Goal: Find specific page/section: Find specific page/section

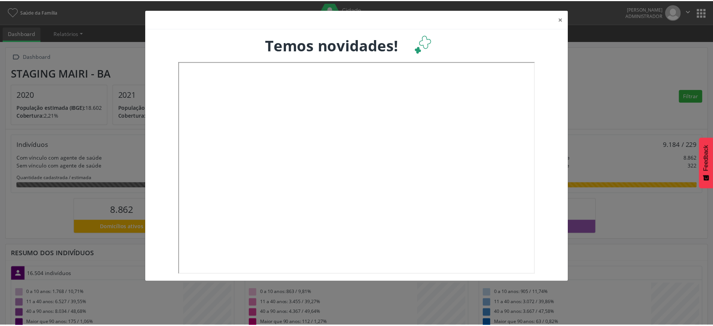
scroll to position [124, 236]
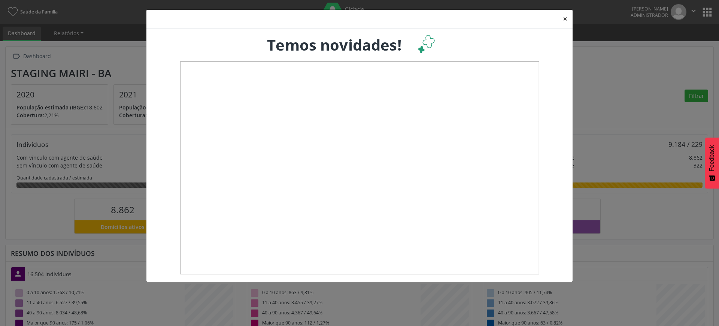
click at [564, 22] on button "×" at bounding box center [564, 19] width 15 height 18
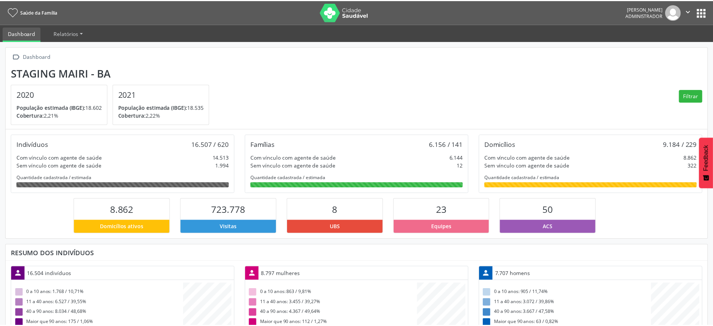
scroll to position [374168, 374059]
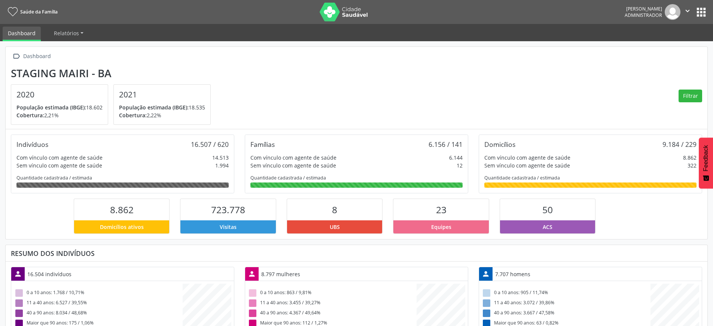
click at [706, 15] on button "apps" at bounding box center [701, 12] width 13 height 13
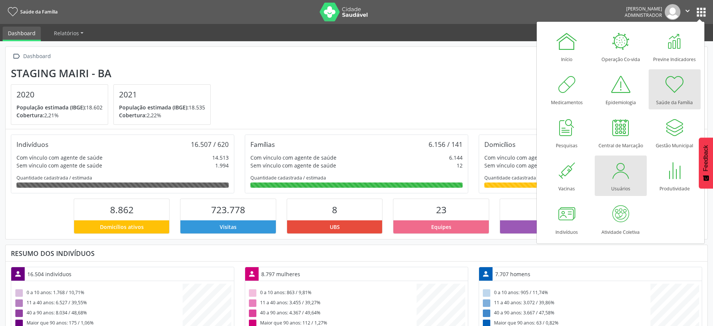
click at [627, 171] on div at bounding box center [620, 170] width 22 height 22
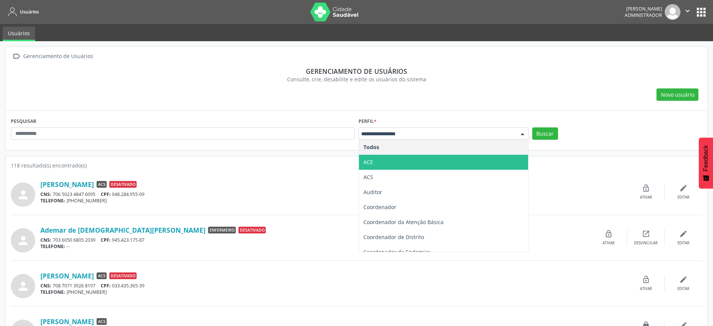
click at [380, 167] on span "ACE" at bounding box center [443, 162] width 169 height 15
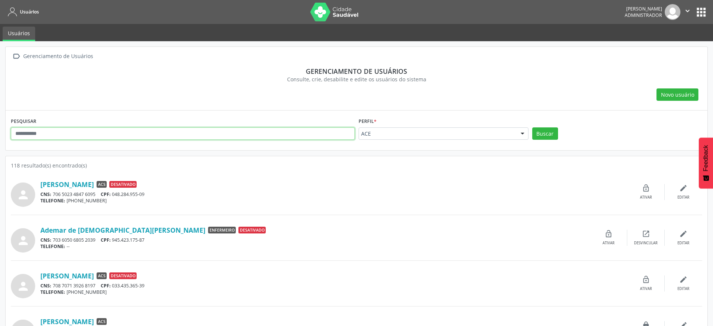
click at [323, 139] on input "text" at bounding box center [183, 133] width 344 height 13
type input "**********"
click at [532, 127] on button "Buscar" at bounding box center [545, 133] width 26 height 13
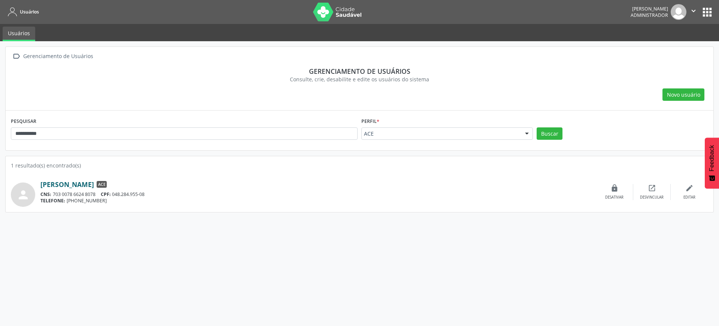
click at [90, 185] on link "José Marcos Paixão Oliveira" at bounding box center [67, 184] width 54 height 8
